Goal: Information Seeking & Learning: Understand process/instructions

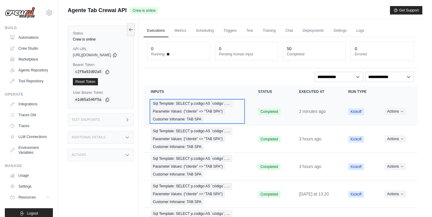
click at [206, 108] on span "Parameter Values: {"cliente" => "TAB SPA"}" at bounding box center [188, 111] width 74 height 7
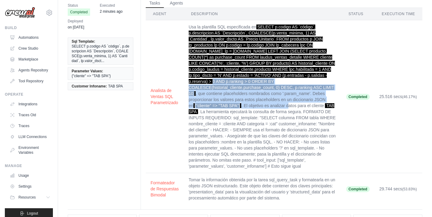
scroll to position [28, 0]
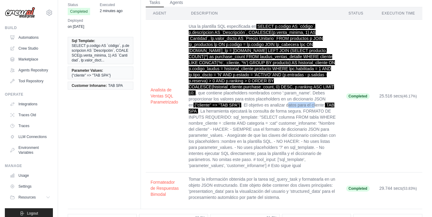
drag, startPoint x: 323, startPoint y: 105, endPoint x: 206, endPoint y: 108, distance: 117.6
click at [206, 108] on td "Usa la plantilla SQL especificada en SELECT p.codigo AS `código`, p.descripcion…" at bounding box center [262, 96] width 157 height 153
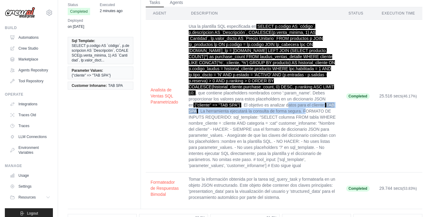
click at [206, 108] on td "Usa la plantilla SQL especificada en SELECT p.codigo AS `código`, p.descripcion…" at bounding box center [262, 96] width 157 height 153
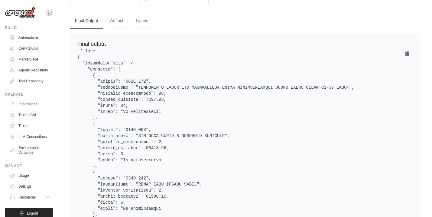
scroll to position [276, 0]
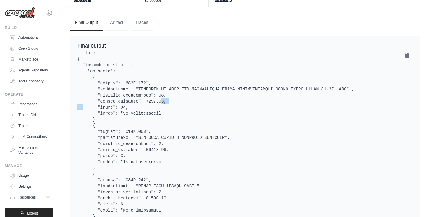
drag, startPoint x: 147, startPoint y: 101, endPoint x: 158, endPoint y: 101, distance: 10.6
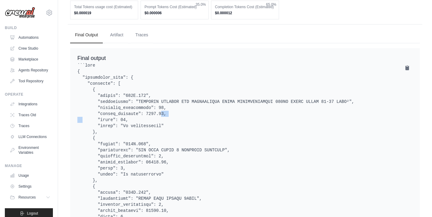
scroll to position [263, 0]
click at [404, 67] on icon at bounding box center [407, 68] width 6 height 6
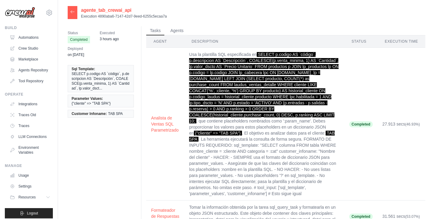
click at [74, 14] on icon at bounding box center [72, 11] width 5 height 5
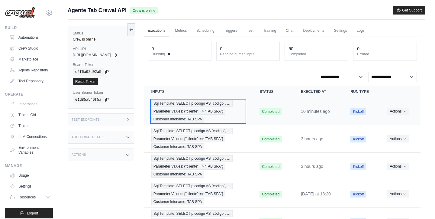
click at [207, 107] on div "Sql Template: SELECT p.codigo AS `código`, … Parameter Values: {"cliente" => "T…" at bounding box center [198, 111] width 94 height 22
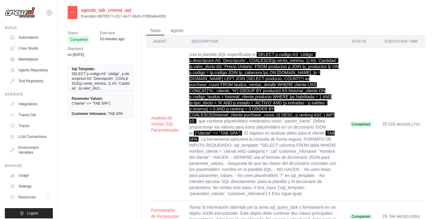
click at [98, 16] on p "Execution 8870f377-c317-4a77-b6c5-37095ebe4293" at bounding box center [123, 16] width 85 height 5
copy div "Execution 8870f377-c317-4a77-b6c5-37095ebe4293"
click at [197, 98] on span "SELECT p.codigo AS `código`, p.descripcion AS `Descripción`, COALESCE(p.venta_m…" at bounding box center [264, 87] width 150 height 71
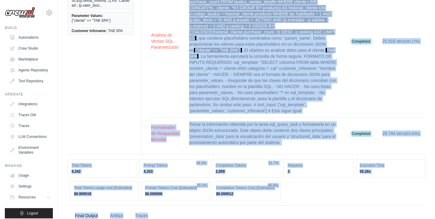
scroll to position [113, 0]
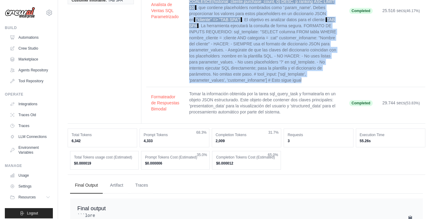
drag, startPoint x: 189, startPoint y: 54, endPoint x: 305, endPoint y: 71, distance: 117.3
click at [305, 71] on td "Usa la plantilla SQL especificada en SELECT p.codigo AS `código`, p.descripcion…" at bounding box center [264, 10] width 160 height 153
copy td "Usa la plantilla SQL especificada en SELECT p.codigo AS `código`, p.descripcion…"
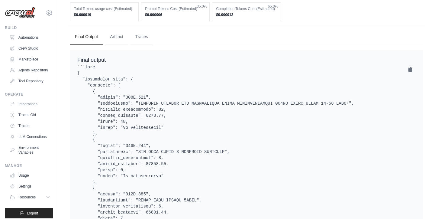
scroll to position [258, 0]
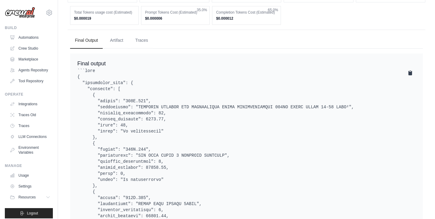
click at [412, 71] on icon at bounding box center [410, 73] width 4 height 5
